Goal: Task Accomplishment & Management: Manage account settings

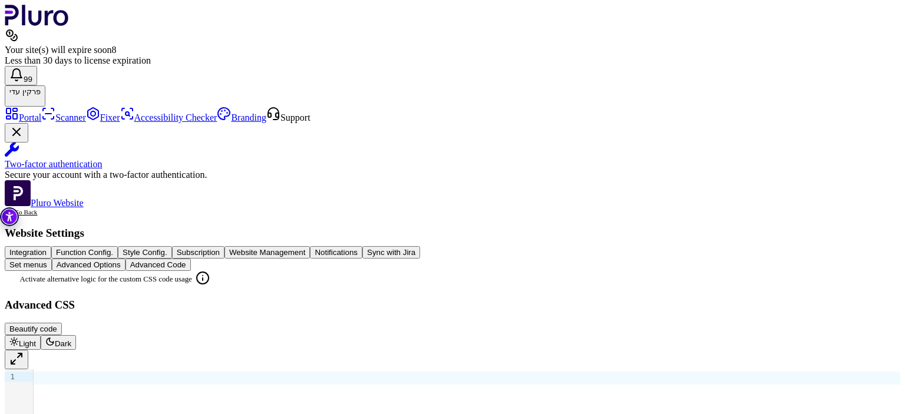
scroll to position [1946, 0]
